Goal: Check status

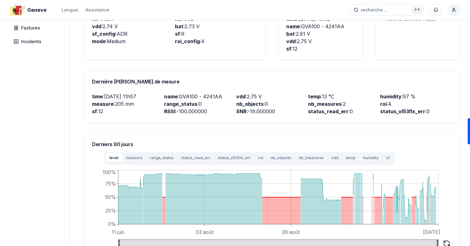
scroll to position [183, 0]
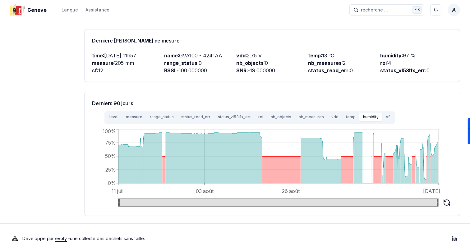
click at [359, 113] on button "humidity" at bounding box center [370, 117] width 23 height 9
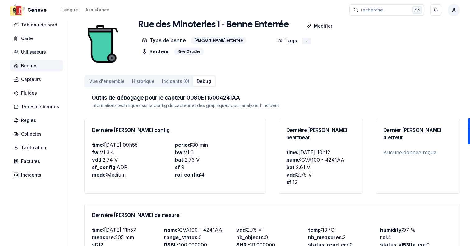
scroll to position [0, 0]
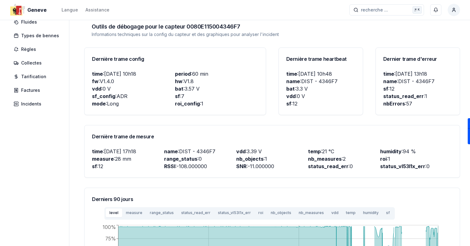
scroll to position [183, 0]
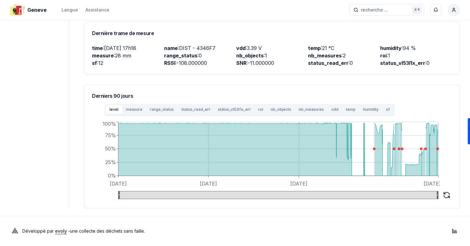
click at [359, 105] on button "humidity" at bounding box center [370, 109] width 23 height 9
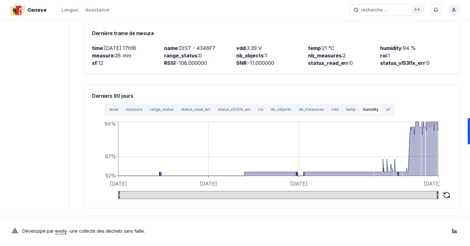
scroll to position [0, 0]
